Goal: Information Seeking & Learning: Learn about a topic

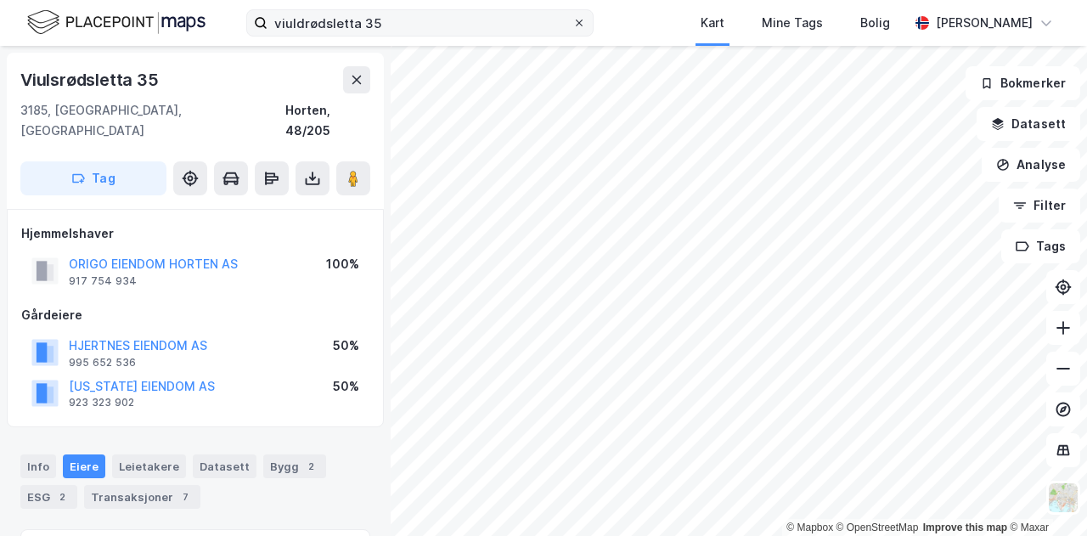
click at [584, 20] on icon at bounding box center [579, 23] width 10 height 10
click at [572, 20] on input "viuldrødsletta 35" at bounding box center [420, 22] width 305 height 25
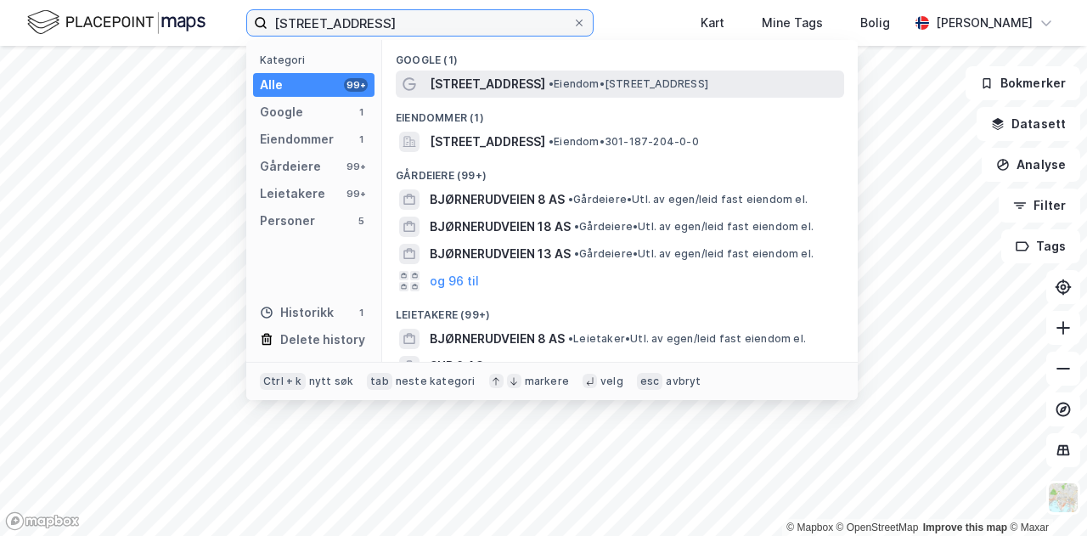
type input "[STREET_ADDRESS]"
click at [560, 87] on span "• Eiendom • [STREET_ADDRESS]" at bounding box center [629, 84] width 160 height 14
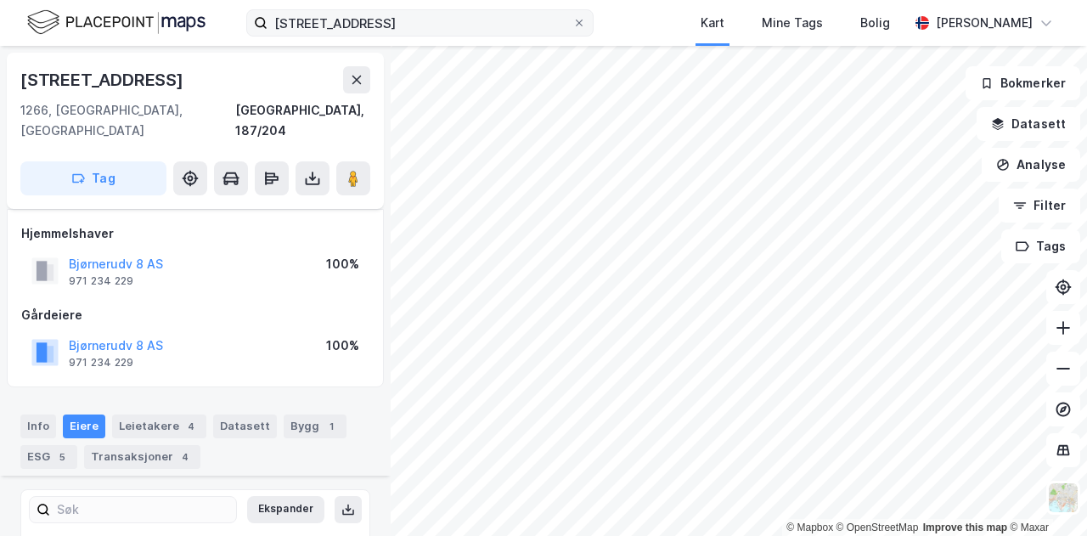
scroll to position [211, 0]
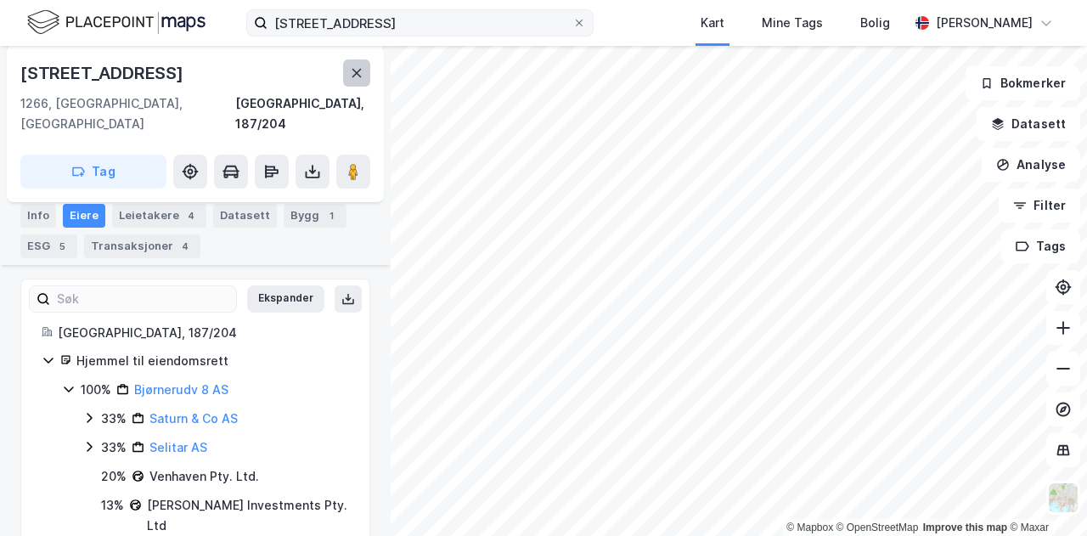
click at [360, 72] on icon at bounding box center [357, 73] width 14 height 14
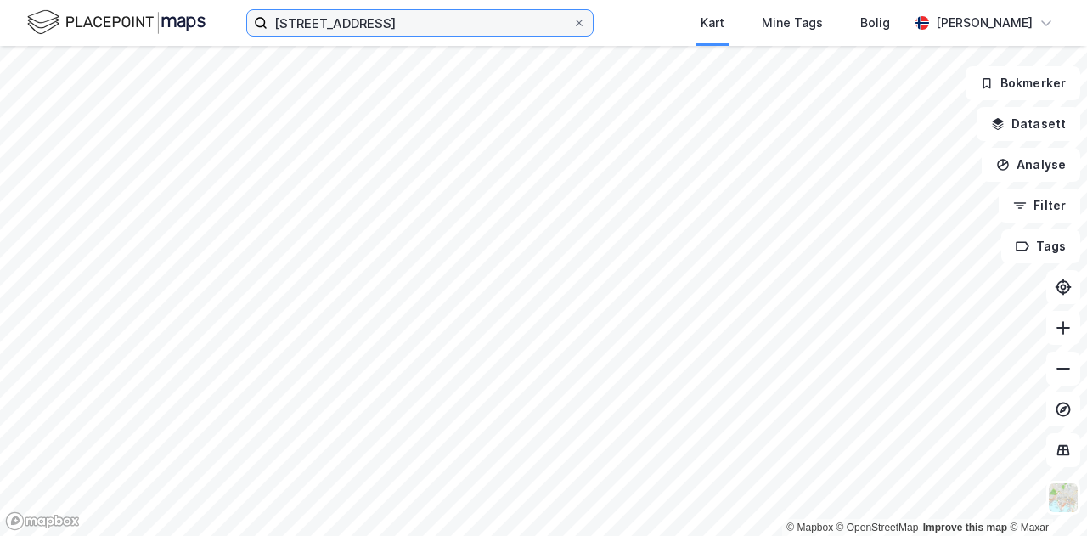
click at [403, 21] on input "[STREET_ADDRESS]" at bounding box center [420, 22] width 305 height 25
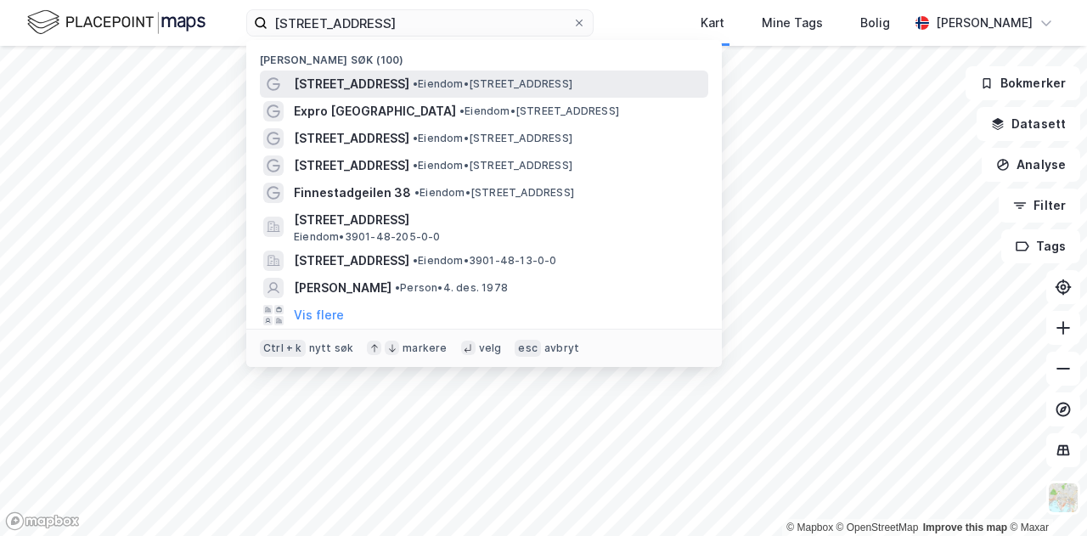
click at [337, 87] on span "[STREET_ADDRESS]" at bounding box center [352, 84] width 116 height 20
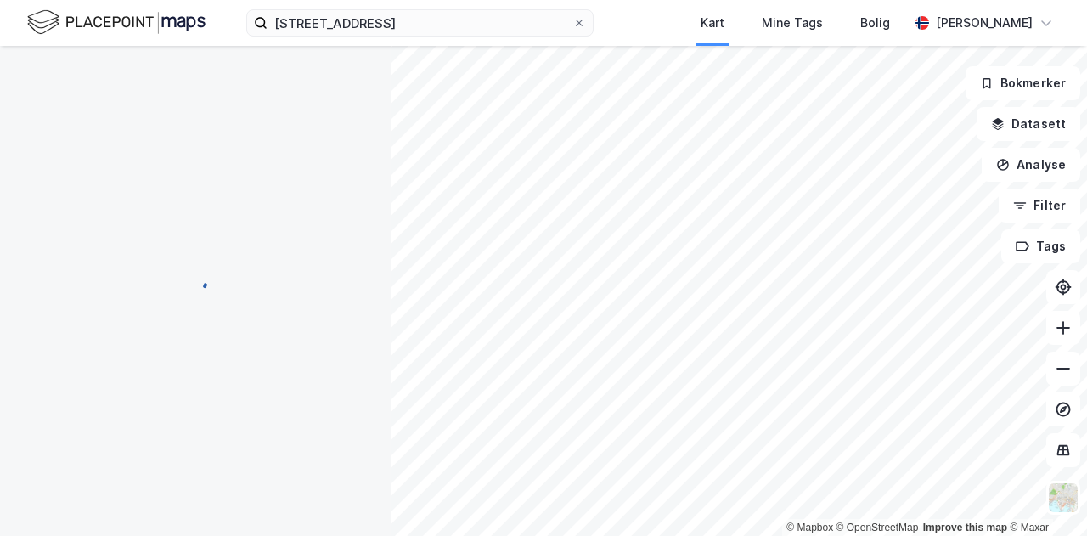
scroll to position [211, 0]
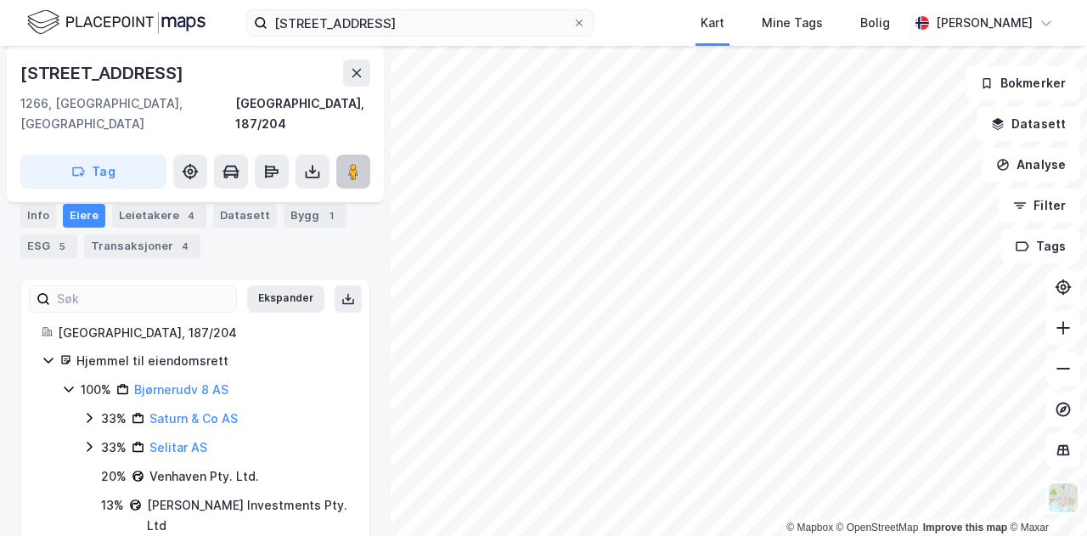
click at [352, 163] on image at bounding box center [353, 171] width 10 height 17
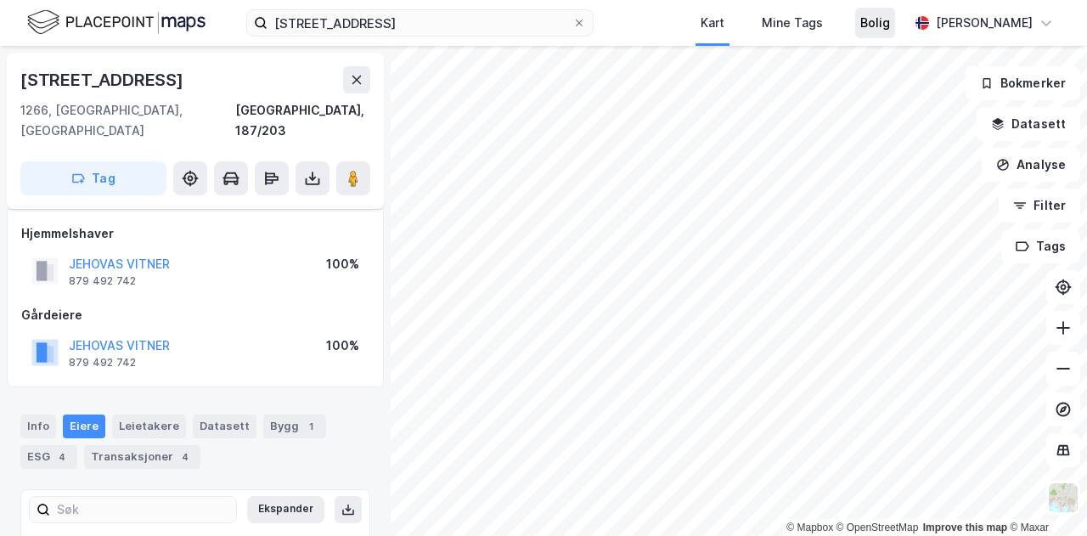
scroll to position [95, 0]
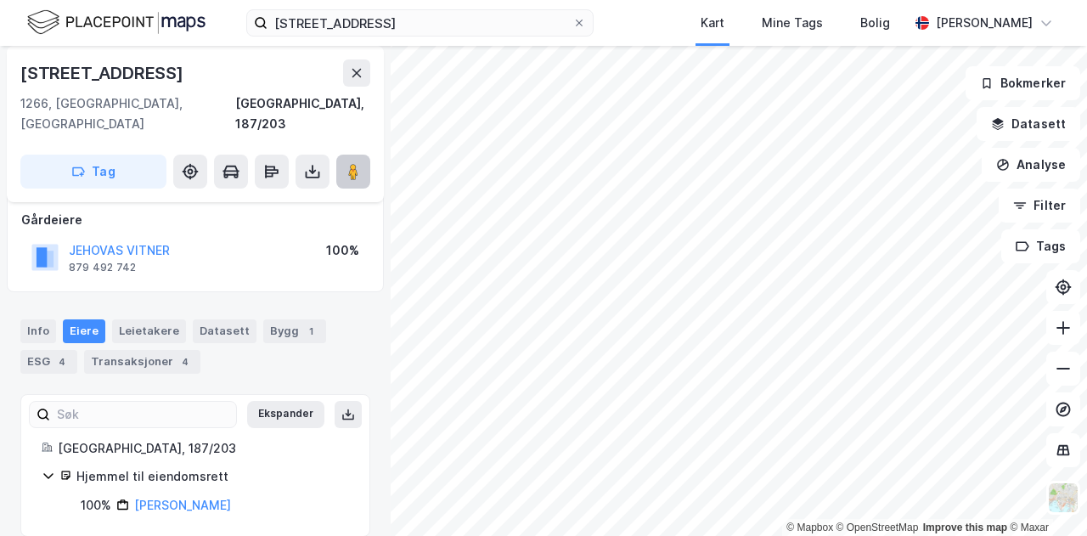
click at [351, 163] on image at bounding box center [353, 171] width 10 height 17
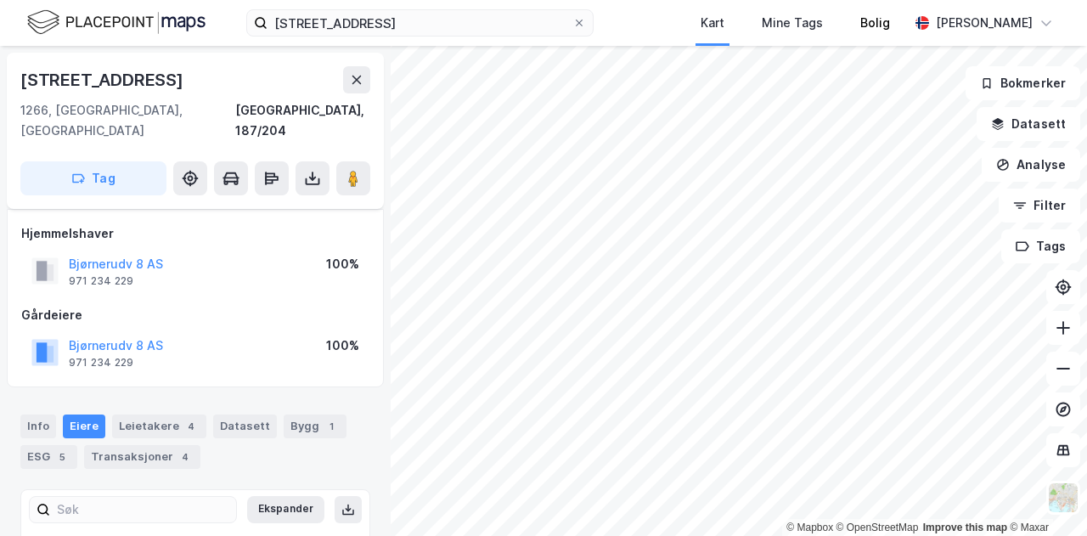
scroll to position [95, 0]
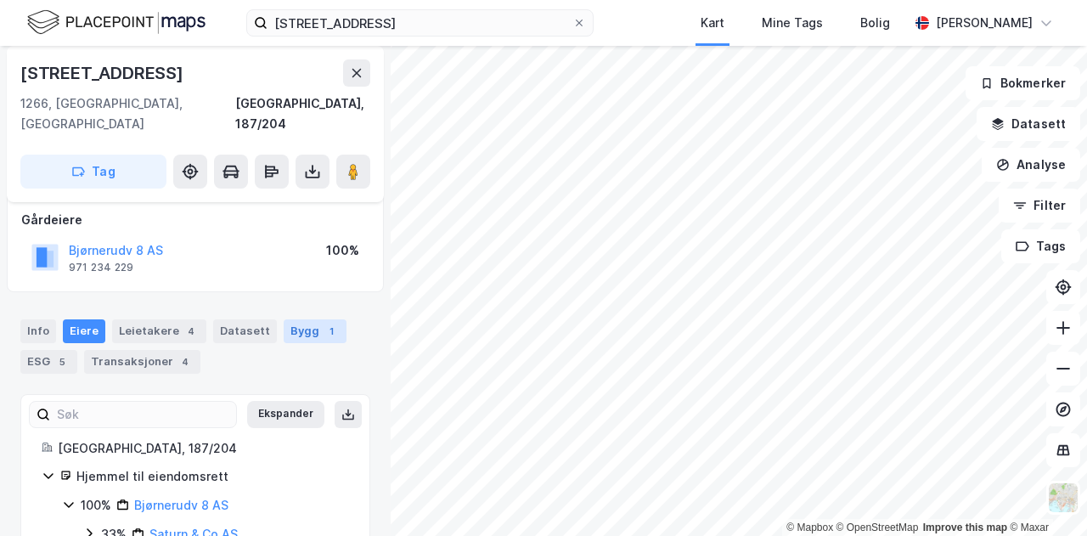
click at [284, 319] on div "Bygg 1" at bounding box center [315, 331] width 63 height 24
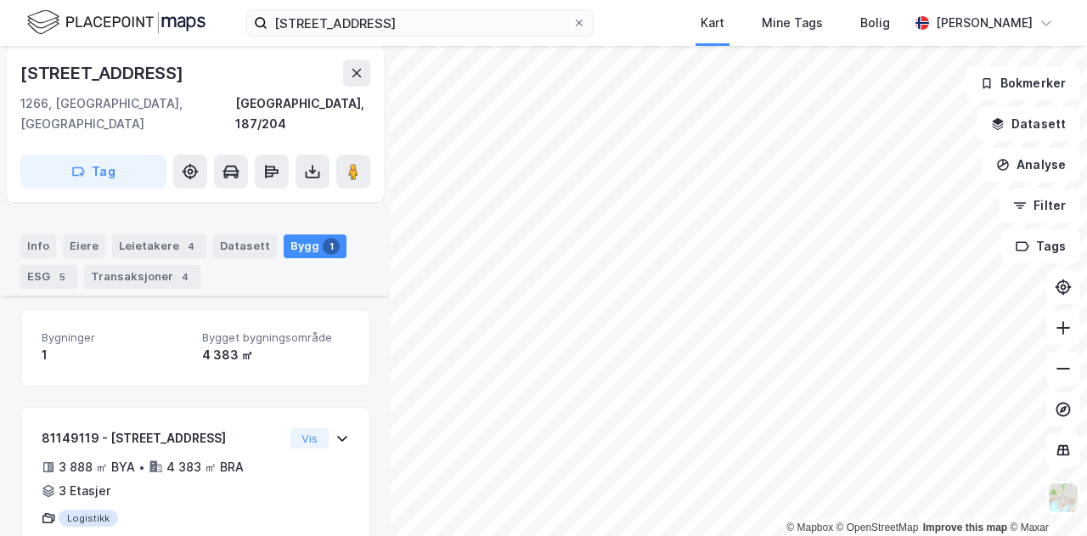
scroll to position [218, 0]
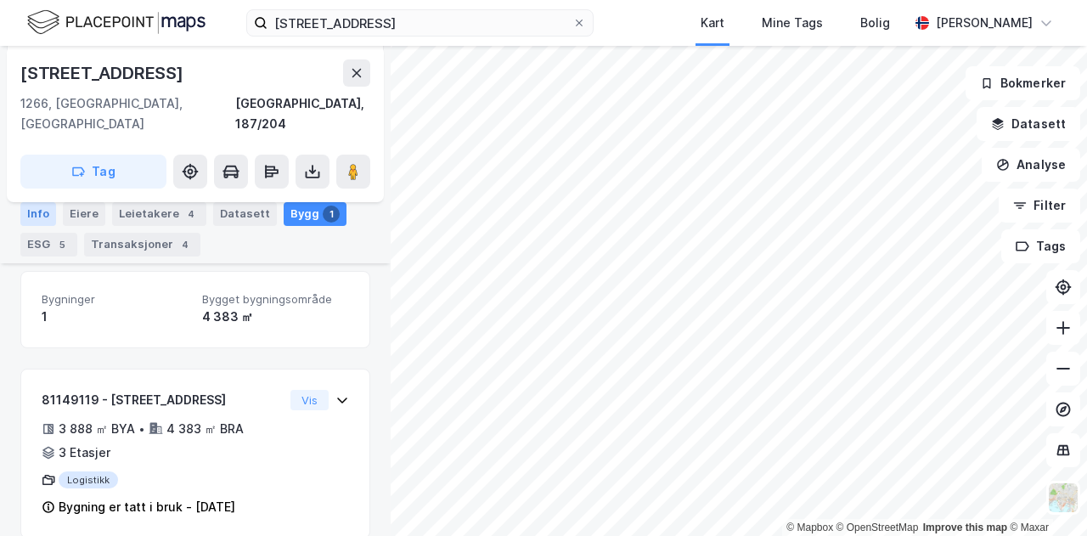
click at [39, 208] on div "Info" at bounding box center [38, 214] width 36 height 24
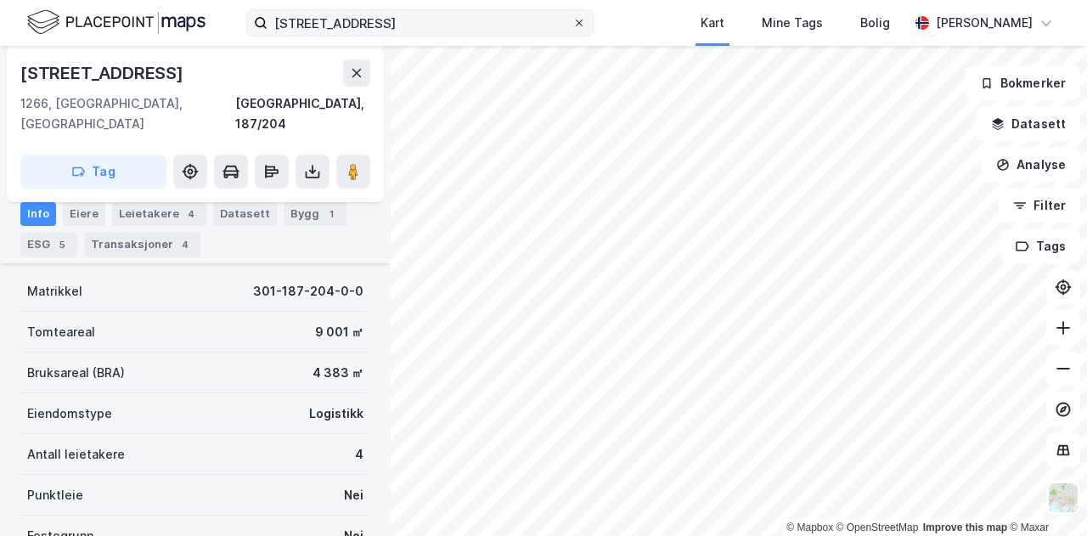
click at [584, 26] on icon at bounding box center [579, 23] width 10 height 10
click at [572, 26] on input "[STREET_ADDRESS]" at bounding box center [420, 22] width 305 height 25
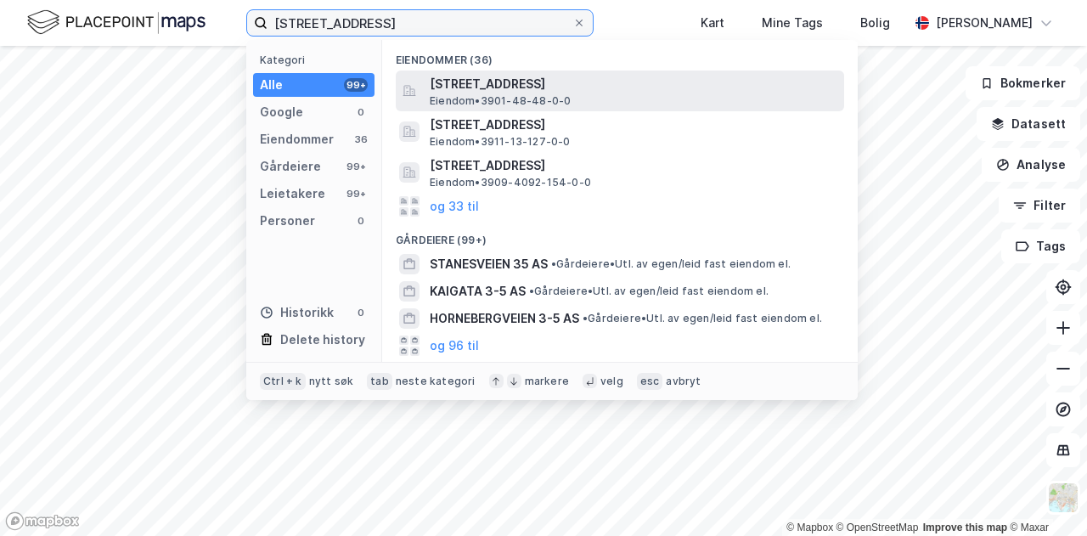
type input "[STREET_ADDRESS]"
click at [649, 104] on div "[STREET_ADDRESS], HORTEN Eiendom • 3901-48-48-0-0" at bounding box center [635, 91] width 411 height 34
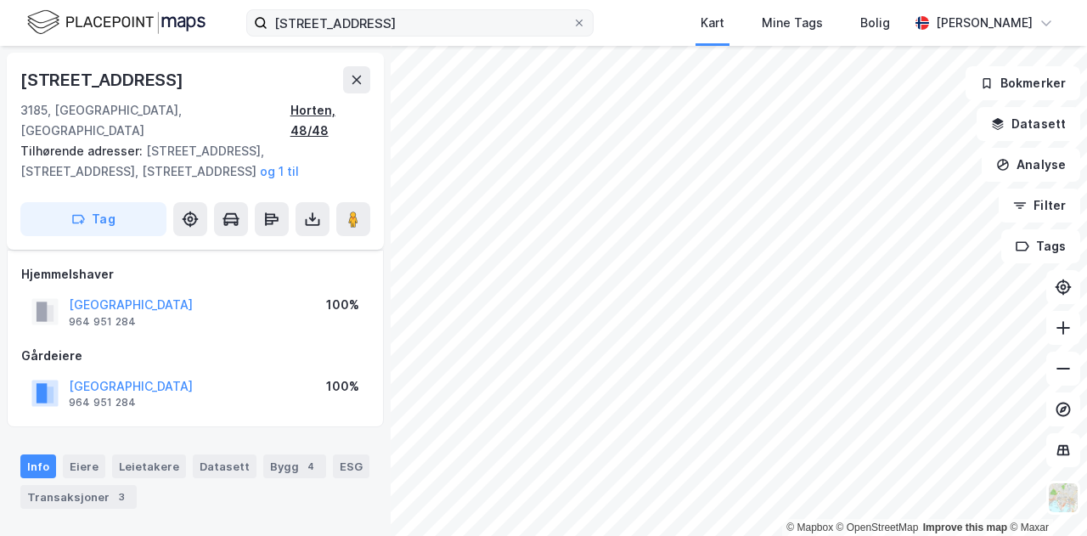
scroll to position [218, 0]
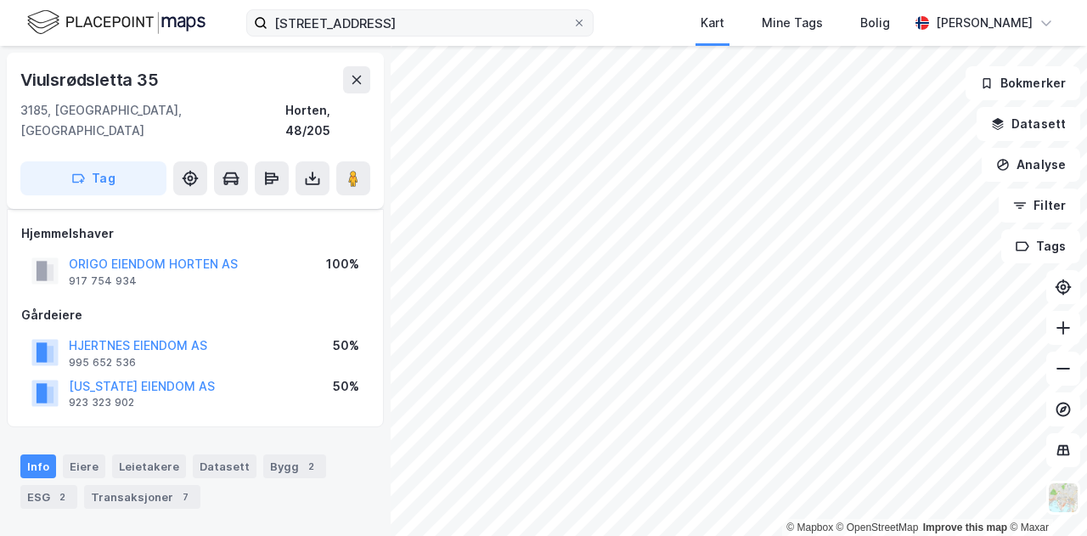
scroll to position [218, 0]
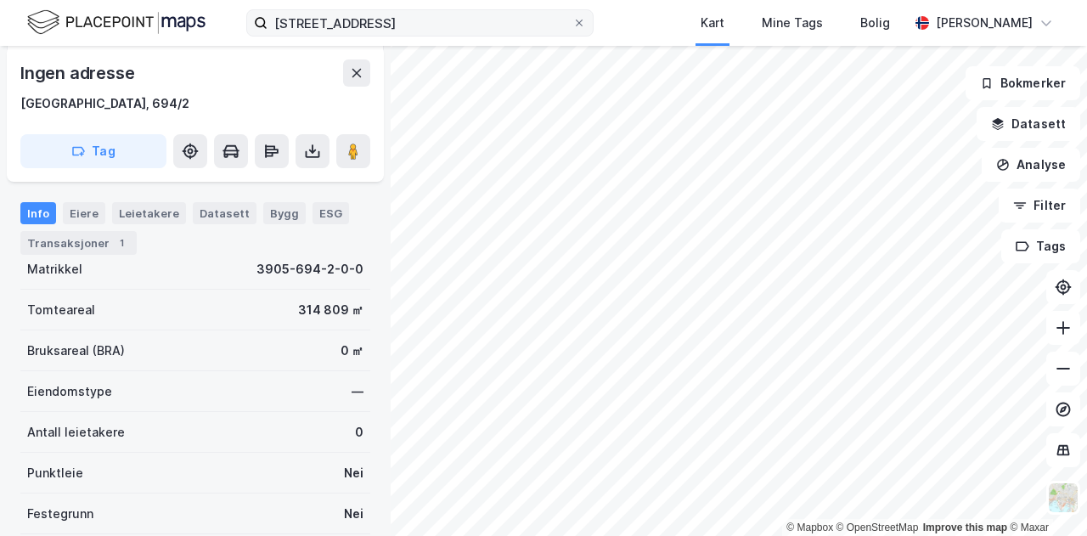
scroll to position [218, 0]
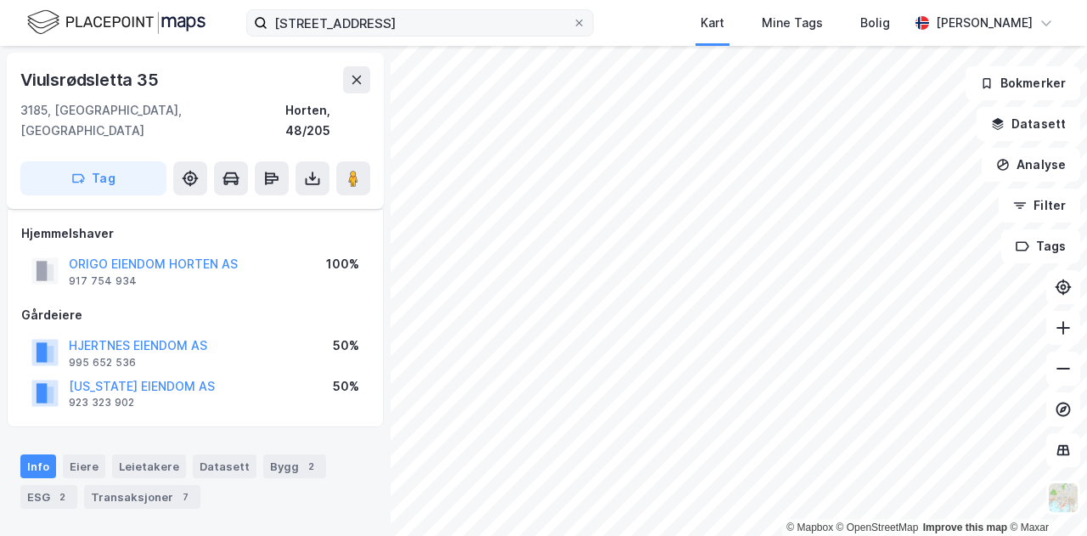
scroll to position [218, 0]
